Goal: Navigation & Orientation: Find specific page/section

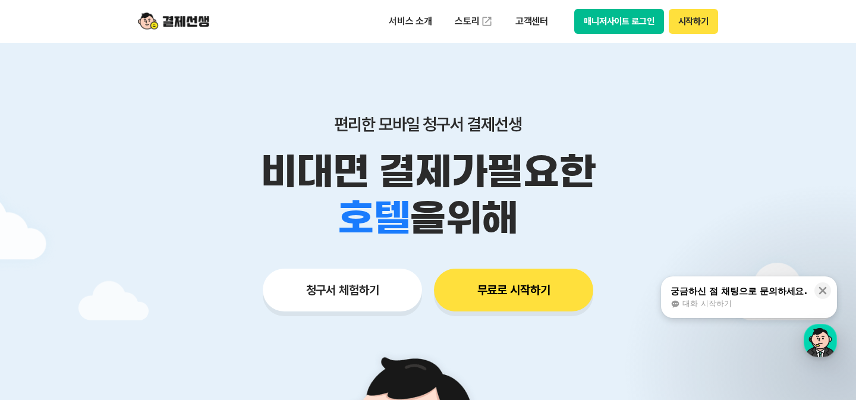
click at [197, 26] on img at bounding box center [173, 21] width 71 height 23
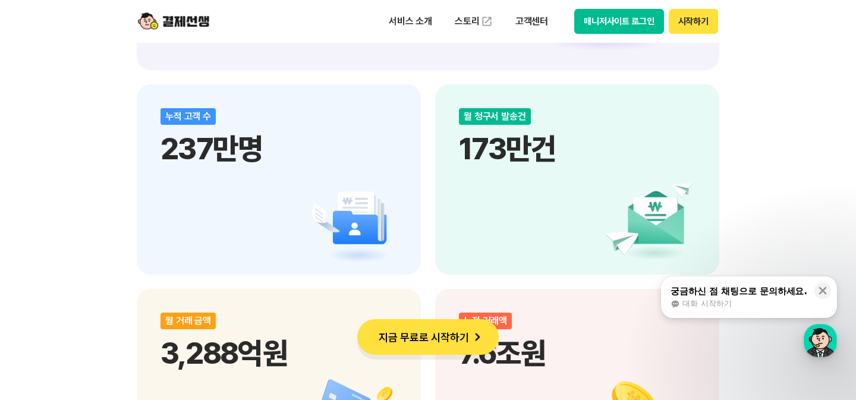
scroll to position [1553, 0]
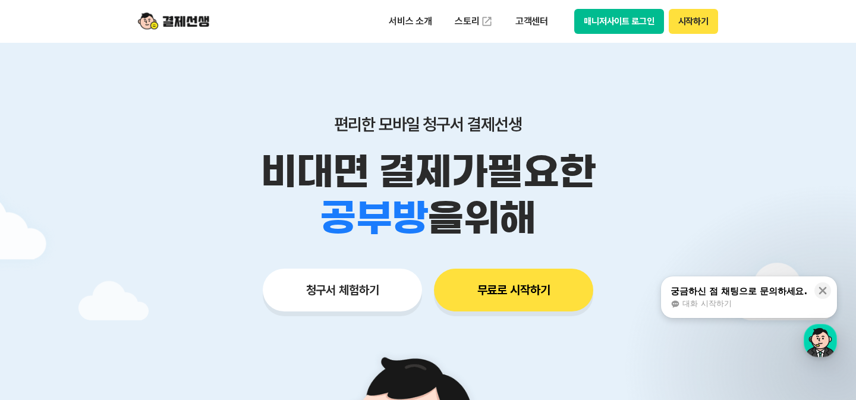
click at [620, 18] on button "매니저사이트 로그인" at bounding box center [619, 21] width 90 height 25
click at [528, 23] on p "고객센터" at bounding box center [531, 21] width 49 height 21
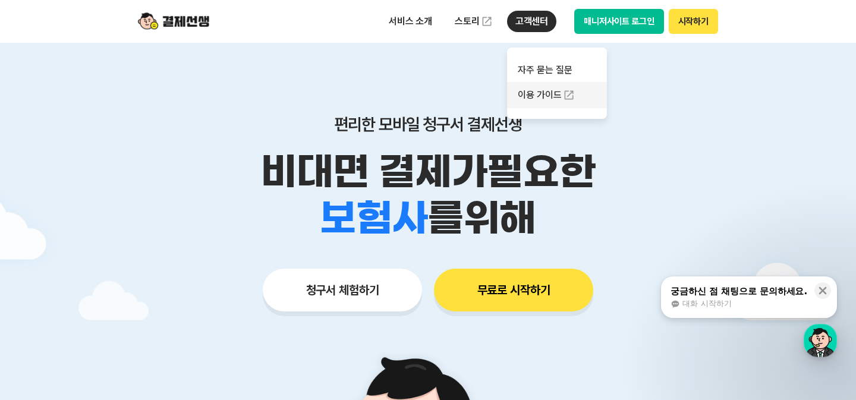
click at [528, 96] on link "이용 가이드" at bounding box center [557, 95] width 100 height 26
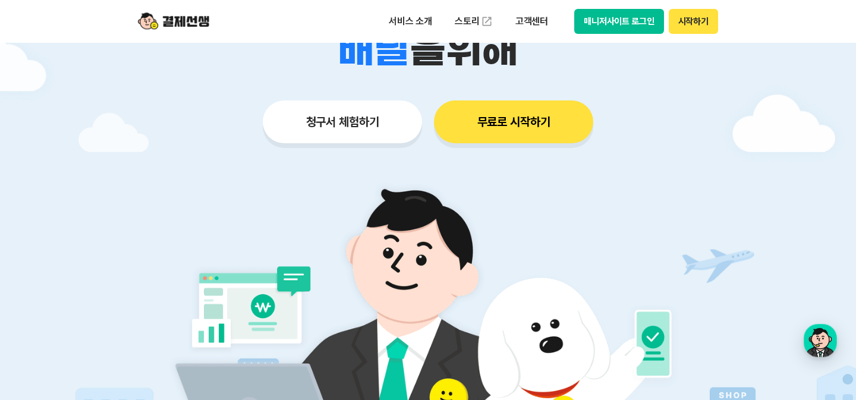
scroll to position [211, 0]
